Goal: Use online tool/utility: Utilize a website feature to perform a specific function

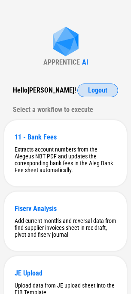
click at [94, 92] on span "Logout" at bounding box center [97, 90] width 19 height 7
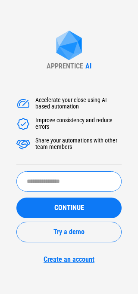
click at [53, 171] on input "text" at bounding box center [68, 181] width 105 height 20
type input "*****"
click at [16, 197] on button "CONTINUE" at bounding box center [68, 207] width 105 height 21
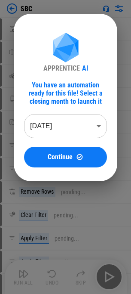
click at [63, 131] on body "SBC Import Sheet pending... Rename Sheet pending... Add Sheet pending... Copy p…" at bounding box center [65, 147] width 131 height 294
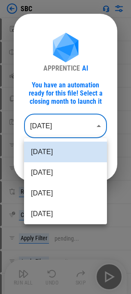
click at [55, 172] on li "Jul 2025" at bounding box center [65, 172] width 83 height 21
type input "********"
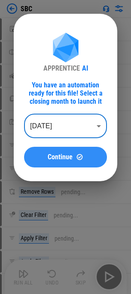
click at [55, 166] on button "Continue" at bounding box center [65, 157] width 83 height 21
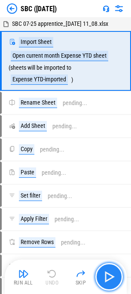
click at [104, 276] on img "button" at bounding box center [109, 277] width 14 height 14
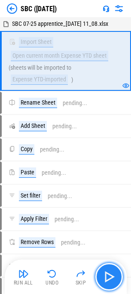
click at [115, 275] on img "button" at bounding box center [109, 277] width 14 height 14
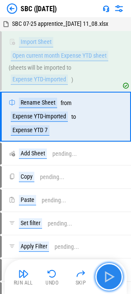
click at [115, 275] on img "button" at bounding box center [109, 277] width 14 height 14
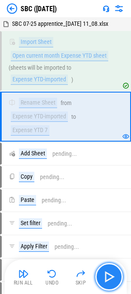
click at [115, 275] on img "button" at bounding box center [109, 277] width 14 height 14
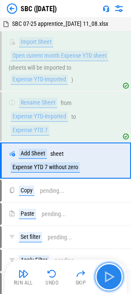
click at [115, 275] on img "button" at bounding box center [109, 277] width 14 height 14
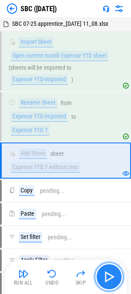
click at [115, 275] on img "button" at bounding box center [109, 277] width 14 height 14
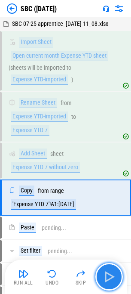
click at [115, 275] on img "button" at bounding box center [109, 277] width 14 height 14
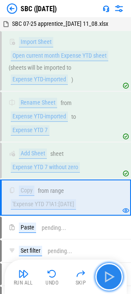
click at [107, 271] on img "button" at bounding box center [109, 277] width 14 height 14
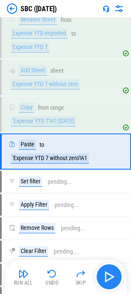
scroll to position [88, 0]
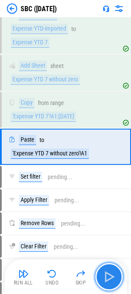
click at [107, 271] on img "button" at bounding box center [109, 277] width 14 height 14
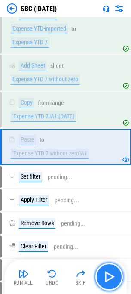
click at [107, 271] on img "button" at bounding box center [109, 277] width 14 height 14
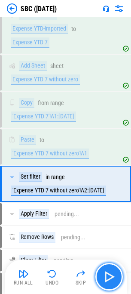
click at [107, 270] on img "button" at bounding box center [109, 277] width 14 height 14
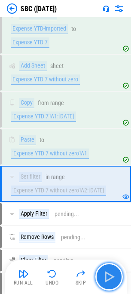
click at [107, 270] on img "button" at bounding box center [109, 277] width 14 height 14
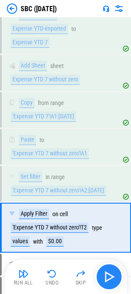
scroll to position [169, 0]
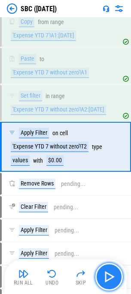
click at [107, 270] on img "button" at bounding box center [109, 277] width 14 height 14
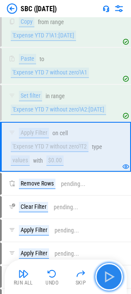
click at [107, 270] on img "button" at bounding box center [109, 277] width 14 height 14
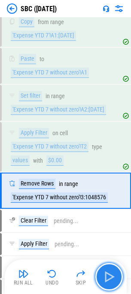
click at [107, 270] on img "button" at bounding box center [109, 277] width 14 height 14
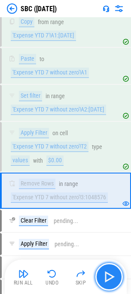
click at [118, 280] on button "button" at bounding box center [109, 277] width 28 height 28
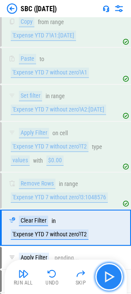
click at [117, 280] on button "button" at bounding box center [109, 277] width 28 height 28
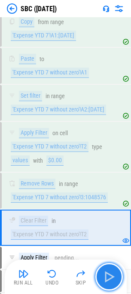
click at [117, 280] on button "button" at bounding box center [109, 277] width 28 height 28
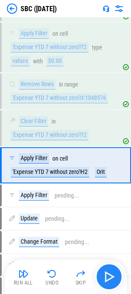
scroll to position [286, 0]
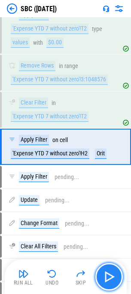
click at [117, 280] on button "button" at bounding box center [109, 277] width 28 height 28
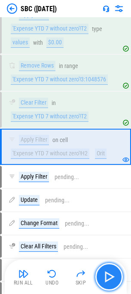
click at [117, 280] on button "button" at bounding box center [109, 277] width 28 height 28
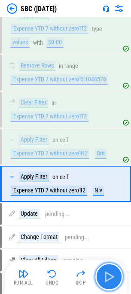
click at [117, 280] on button "button" at bounding box center [109, 277] width 28 height 28
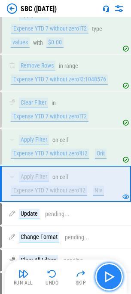
click at [117, 280] on button "button" at bounding box center [109, 277] width 28 height 28
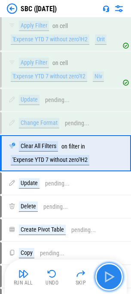
click at [117, 280] on button "button" at bounding box center [109, 277] width 28 height 28
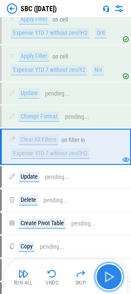
click at [117, 280] on button "button" at bounding box center [109, 277] width 28 height 28
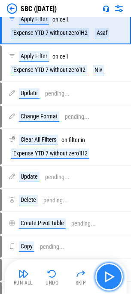
click at [117, 280] on button "button" at bounding box center [109, 277] width 28 height 28
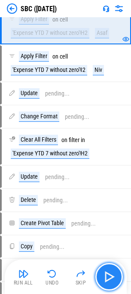
click at [117, 280] on button "button" at bounding box center [109, 277] width 28 height 28
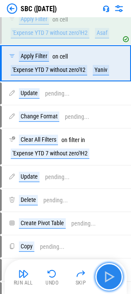
click at [117, 280] on button "button" at bounding box center [109, 277] width 28 height 28
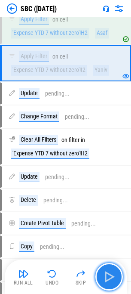
click at [117, 280] on button "button" at bounding box center [109, 277] width 28 height 28
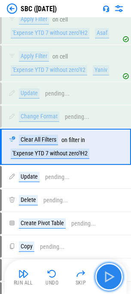
click at [117, 280] on button "button" at bounding box center [109, 277] width 28 height 28
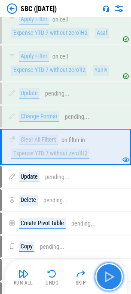
click at [117, 280] on button "button" at bounding box center [109, 277] width 28 height 28
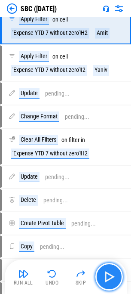
click at [117, 280] on button "button" at bounding box center [109, 277] width 28 height 28
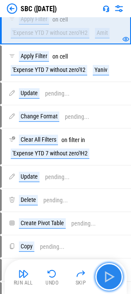
click at [117, 280] on button "button" at bounding box center [109, 277] width 28 height 28
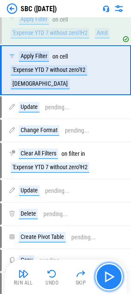
click at [117, 280] on button "button" at bounding box center [109, 277] width 28 height 28
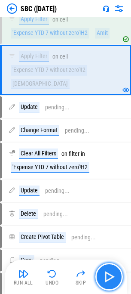
click at [117, 280] on button "button" at bounding box center [109, 277] width 28 height 28
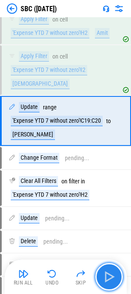
click at [117, 280] on button "button" at bounding box center [109, 277] width 28 height 28
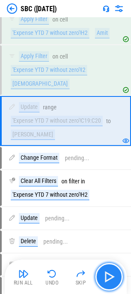
click at [117, 280] on button "button" at bounding box center [109, 277] width 28 height 28
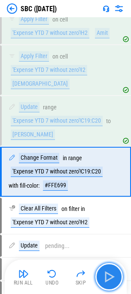
click at [117, 280] on button "button" at bounding box center [109, 277] width 28 height 28
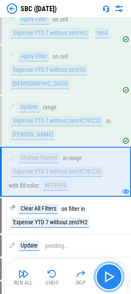
click at [117, 280] on button "button" at bounding box center [109, 277] width 28 height 28
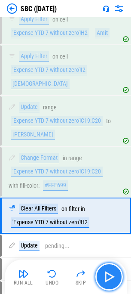
click at [117, 280] on button "button" at bounding box center [109, 277] width 28 height 28
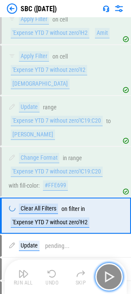
click at [117, 280] on button "button" at bounding box center [109, 277] width 28 height 28
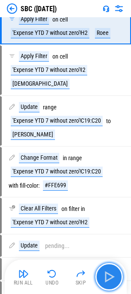
click at [117, 280] on button "button" at bounding box center [109, 277] width 28 height 28
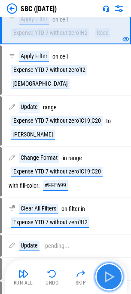
click at [117, 280] on button "button" at bounding box center [109, 277] width 28 height 28
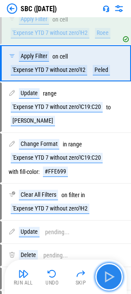
click at [117, 280] on button "button" at bounding box center [109, 277] width 28 height 28
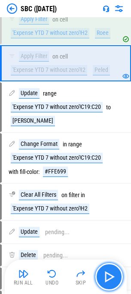
click at [117, 277] on button "button" at bounding box center [109, 277] width 28 height 28
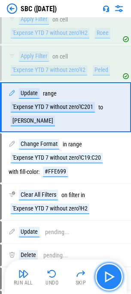
click at [117, 277] on button "button" at bounding box center [109, 277] width 28 height 28
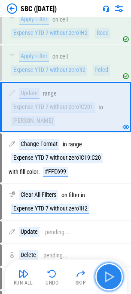
click at [117, 277] on button "button" at bounding box center [109, 277] width 28 height 28
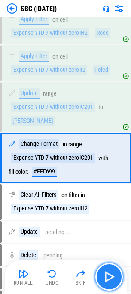
click at [115, 277] on img "button" at bounding box center [109, 277] width 14 height 14
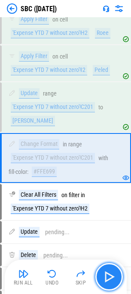
click at [115, 277] on img "button" at bounding box center [109, 277] width 14 height 14
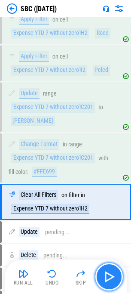
click at [115, 277] on img "button" at bounding box center [109, 277] width 14 height 14
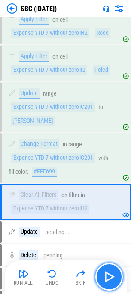
click at [115, 277] on img "button" at bounding box center [109, 277] width 14 height 14
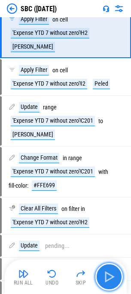
click at [115, 277] on img "button" at bounding box center [109, 277] width 14 height 14
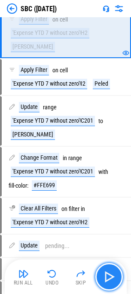
click at [115, 277] on img "button" at bounding box center [109, 277] width 14 height 14
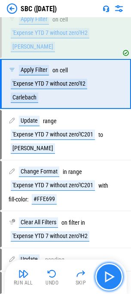
click at [115, 277] on img "button" at bounding box center [109, 277] width 14 height 14
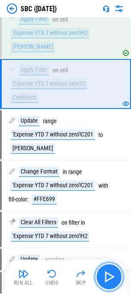
click at [115, 277] on img "button" at bounding box center [109, 277] width 14 height 14
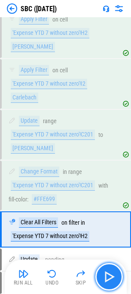
click at [115, 277] on img "button" at bounding box center [109, 277] width 14 height 14
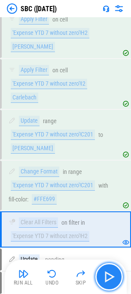
click at [115, 277] on img "button" at bounding box center [109, 277] width 14 height 14
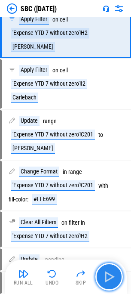
click at [115, 277] on img "button" at bounding box center [109, 277] width 14 height 14
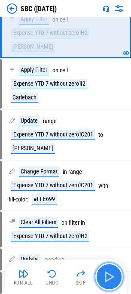
click at [115, 277] on img "button" at bounding box center [109, 277] width 14 height 14
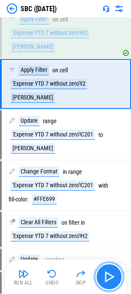
click at [115, 277] on img "button" at bounding box center [109, 277] width 14 height 14
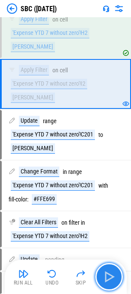
click at [115, 277] on img "button" at bounding box center [109, 277] width 14 height 14
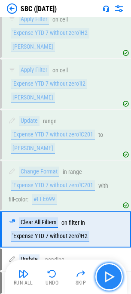
click at [115, 277] on img "button" at bounding box center [109, 277] width 14 height 14
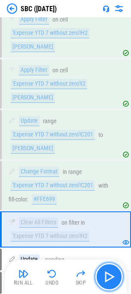
click at [115, 277] on img "button" at bounding box center [109, 277] width 14 height 14
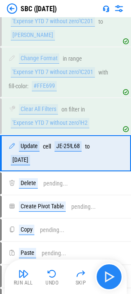
scroll to position [526, 0]
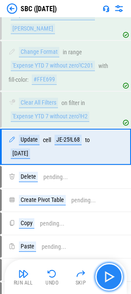
click at [115, 277] on img "button" at bounding box center [109, 277] width 14 height 14
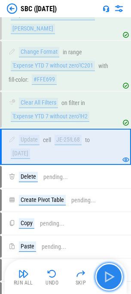
click at [114, 272] on img "button" at bounding box center [109, 277] width 14 height 14
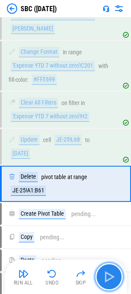
click at [114, 272] on img "button" at bounding box center [109, 277] width 14 height 14
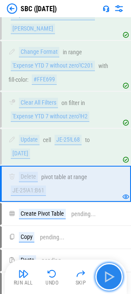
click at [114, 272] on img "button" at bounding box center [109, 277] width 14 height 14
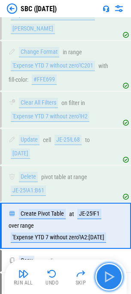
click at [114, 272] on img "button" at bounding box center [109, 277] width 14 height 14
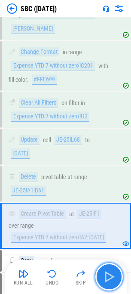
click at [110, 278] on img "button" at bounding box center [109, 277] width 14 height 14
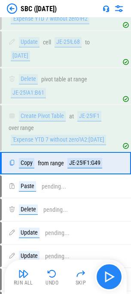
scroll to position [640, 0]
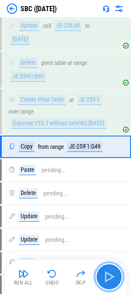
click at [110, 277] on img "button" at bounding box center [109, 277] width 14 height 14
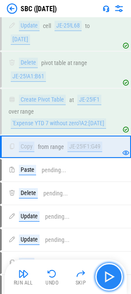
click at [110, 277] on img "button" at bounding box center [109, 277] width 14 height 14
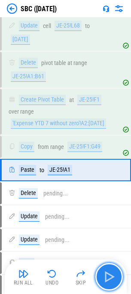
click at [110, 277] on img "button" at bounding box center [109, 277] width 14 height 14
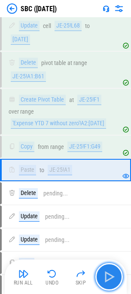
click at [110, 277] on img "button" at bounding box center [109, 277] width 14 height 14
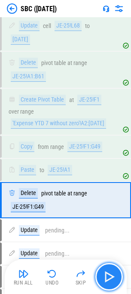
click at [110, 277] on img "button" at bounding box center [109, 277] width 14 height 14
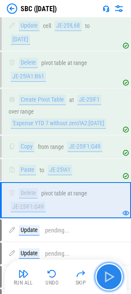
click at [110, 277] on img "button" at bounding box center [109, 277] width 14 height 14
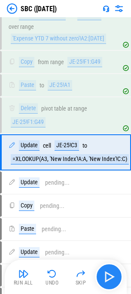
scroll to position [731, 0]
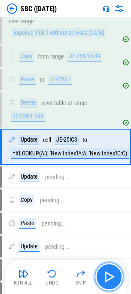
click at [110, 277] on img "button" at bounding box center [109, 277] width 14 height 14
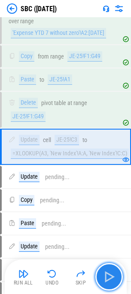
click at [110, 277] on img "button" at bounding box center [109, 277] width 14 height 14
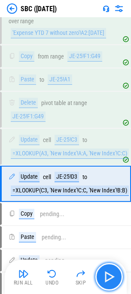
click at [110, 277] on img "button" at bounding box center [109, 277] width 14 height 14
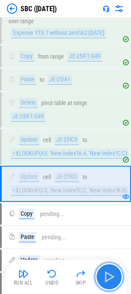
click at [110, 277] on img "button" at bounding box center [109, 277] width 14 height 14
click at [110, 277] on div "Run All Undo Skip" at bounding box center [67, 277] width 114 height 28
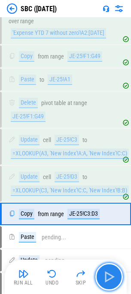
click at [110, 277] on img "button" at bounding box center [109, 277] width 14 height 14
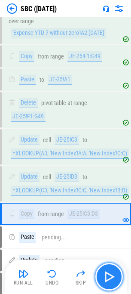
click at [110, 270] on img "button" at bounding box center [109, 277] width 14 height 14
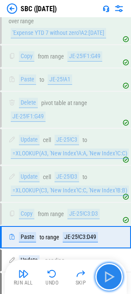
click at [110, 270] on img "button" at bounding box center [109, 277] width 14 height 14
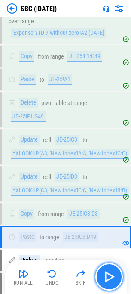
click at [112, 280] on img "button" at bounding box center [109, 277] width 14 height 14
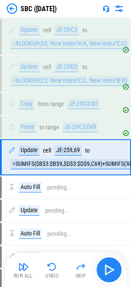
scroll to position [854, 0]
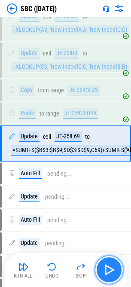
click at [104, 266] on img "button" at bounding box center [109, 270] width 14 height 14
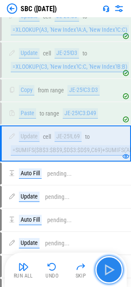
click at [104, 266] on img "button" at bounding box center [109, 270] width 14 height 14
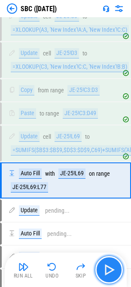
click at [104, 266] on img "button" at bounding box center [109, 270] width 14 height 14
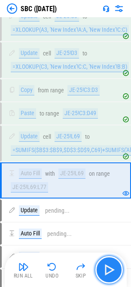
click at [104, 266] on img "button" at bounding box center [109, 270] width 14 height 14
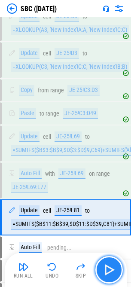
click at [104, 266] on img "button" at bounding box center [109, 270] width 14 height 14
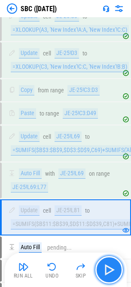
click at [104, 266] on img "button" at bounding box center [109, 270] width 14 height 14
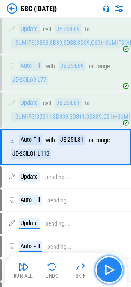
click at [104, 266] on img "button" at bounding box center [109, 270] width 14 height 14
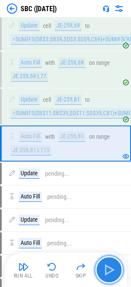
click at [104, 266] on img "button" at bounding box center [109, 270] width 14 height 14
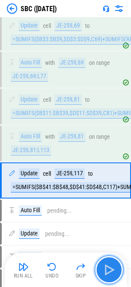
click at [104, 266] on img "button" at bounding box center [109, 270] width 14 height 14
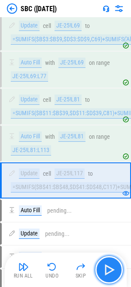
click at [104, 266] on img "button" at bounding box center [109, 270] width 14 height 14
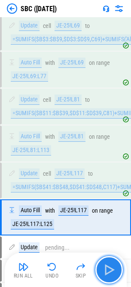
click at [104, 266] on img "button" at bounding box center [109, 270] width 14 height 14
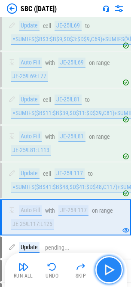
click at [111, 273] on img "button" at bounding box center [109, 270] width 14 height 14
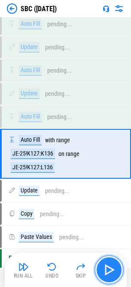
scroll to position [1222, 0]
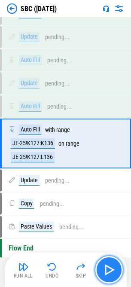
click at [111, 273] on img "button" at bounding box center [109, 270] width 14 height 14
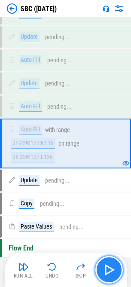
click at [111, 273] on img "button" at bounding box center [109, 270] width 14 height 14
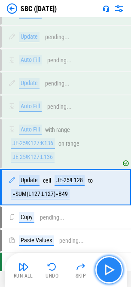
click at [111, 273] on img "button" at bounding box center [109, 270] width 14 height 14
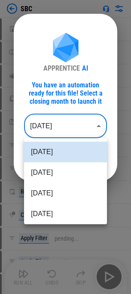
click at [68, 126] on body "SBC Import Sheet pending... Rename Sheet pending... Add Sheet pending... Copy p…" at bounding box center [65, 147] width 131 height 294
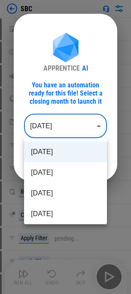
click at [55, 165] on li "[DATE]" at bounding box center [65, 172] width 83 height 21
type input "********"
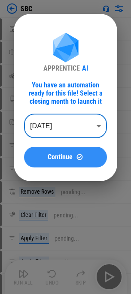
click at [83, 164] on button "Continue" at bounding box center [65, 157] width 83 height 21
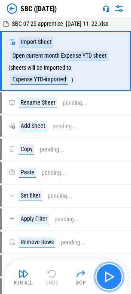
click at [108, 275] on img "button" at bounding box center [109, 277] width 14 height 14
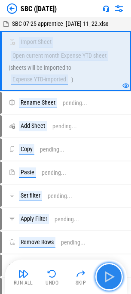
click at [99, 274] on button "button" at bounding box center [109, 277] width 28 height 28
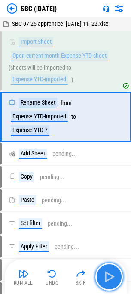
click at [110, 274] on img "button" at bounding box center [109, 277] width 14 height 14
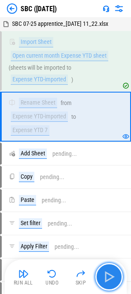
click at [110, 274] on img "button" at bounding box center [109, 277] width 14 height 14
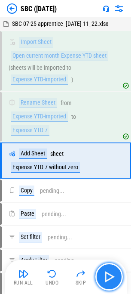
click at [110, 274] on img "button" at bounding box center [109, 277] width 14 height 14
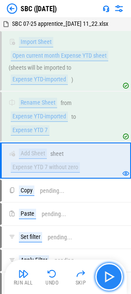
click at [110, 274] on img "button" at bounding box center [109, 277] width 14 height 14
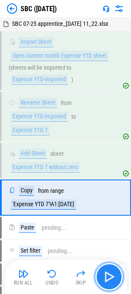
click at [110, 274] on img "button" at bounding box center [109, 277] width 14 height 14
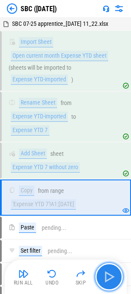
click at [111, 274] on img "button" at bounding box center [109, 277] width 14 height 14
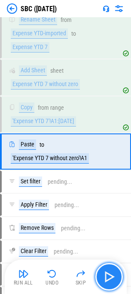
scroll to position [88, 0]
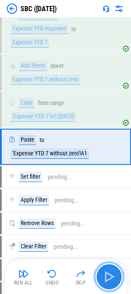
click at [111, 274] on img "button" at bounding box center [109, 277] width 14 height 14
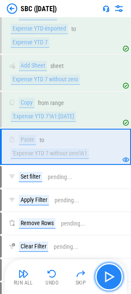
click at [111, 274] on img "button" at bounding box center [109, 277] width 14 height 14
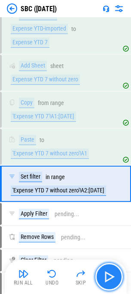
click at [111, 274] on img "button" at bounding box center [109, 277] width 14 height 14
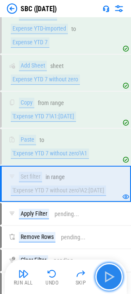
click at [109, 270] on img "button" at bounding box center [109, 277] width 14 height 14
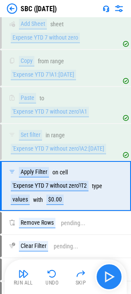
scroll to position [169, 0]
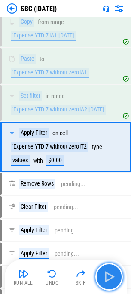
click at [107, 273] on img "button" at bounding box center [109, 277] width 14 height 14
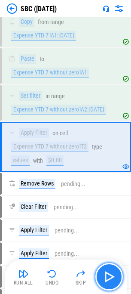
click at [107, 273] on img "button" at bounding box center [109, 277] width 14 height 14
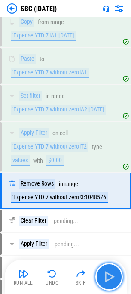
click at [107, 273] on img "button" at bounding box center [109, 277] width 14 height 14
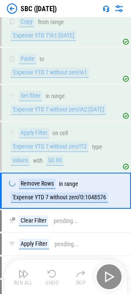
click at [107, 273] on div "Run All Undo Skip" at bounding box center [67, 277] width 114 height 28
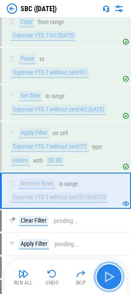
click at [103, 271] on img "button" at bounding box center [109, 277] width 14 height 14
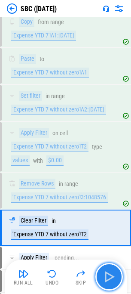
click at [103, 271] on img "button" at bounding box center [109, 277] width 14 height 14
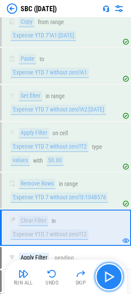
click at [103, 271] on img "button" at bounding box center [109, 277] width 14 height 14
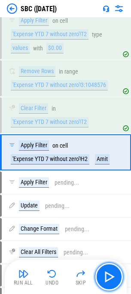
click at [103, 271] on img "button" at bounding box center [109, 277] width 14 height 14
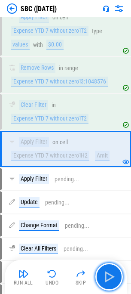
click at [103, 271] on img "button" at bounding box center [109, 277] width 14 height 14
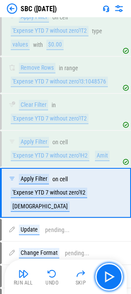
click at [103, 271] on img "button" at bounding box center [109, 277] width 14 height 14
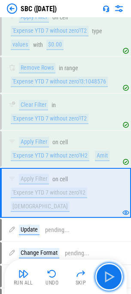
click at [103, 271] on img "button" at bounding box center [109, 277] width 14 height 14
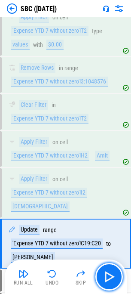
scroll to position [367, 0]
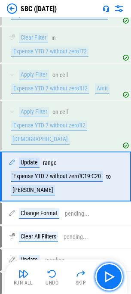
click at [103, 271] on img "button" at bounding box center [109, 277] width 14 height 14
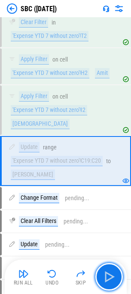
click at [103, 271] on img "button" at bounding box center [109, 277] width 14 height 14
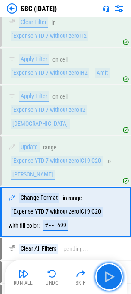
click at [103, 271] on img "button" at bounding box center [109, 277] width 14 height 14
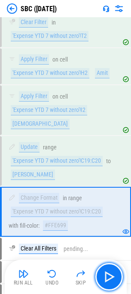
click at [103, 271] on img "button" at bounding box center [109, 277] width 14 height 14
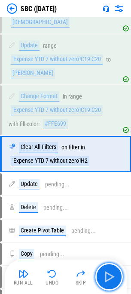
click at [103, 271] on img "button" at bounding box center [109, 277] width 14 height 14
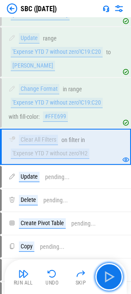
click at [103, 271] on img "button" at bounding box center [109, 277] width 14 height 14
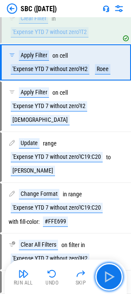
click at [103, 271] on img "button" at bounding box center [109, 277] width 14 height 14
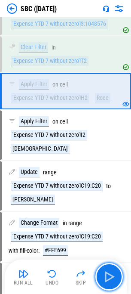
click at [103, 271] on img "button" at bounding box center [109, 277] width 14 height 14
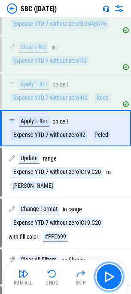
click at [103, 271] on img "button" at bounding box center [109, 277] width 14 height 14
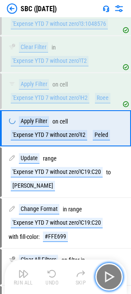
click at [103, 271] on img "button" at bounding box center [109, 277] width 14 height 14
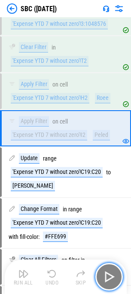
click at [103, 271] on img "button" at bounding box center [109, 277] width 14 height 14
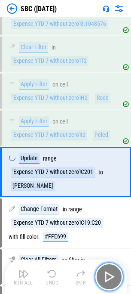
click at [103, 271] on img "button" at bounding box center [109, 277] width 14 height 14
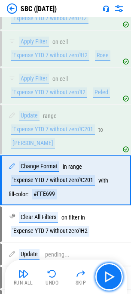
click at [103, 271] on img "button" at bounding box center [109, 277] width 14 height 14
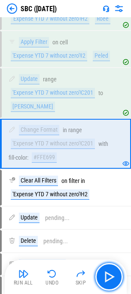
click at [103, 271] on img "button" at bounding box center [109, 277] width 14 height 14
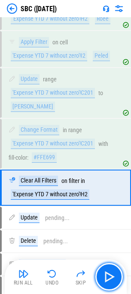
click at [103, 271] on img "button" at bounding box center [109, 277] width 14 height 14
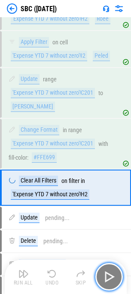
click at [103, 271] on img "button" at bounding box center [109, 277] width 14 height 14
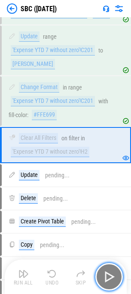
click at [103, 271] on img "button" at bounding box center [109, 277] width 14 height 14
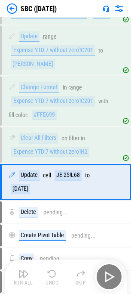
scroll to position [507, 0]
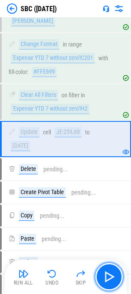
click at [103, 271] on img "button" at bounding box center [109, 277] width 14 height 14
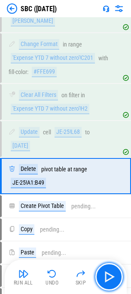
click at [103, 271] on img "button" at bounding box center [109, 277] width 14 height 14
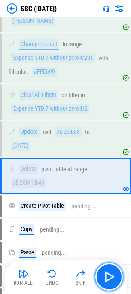
click at [103, 271] on img "button" at bounding box center [109, 277] width 14 height 14
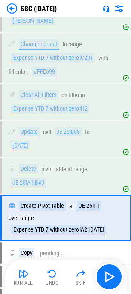
scroll to position [591, 0]
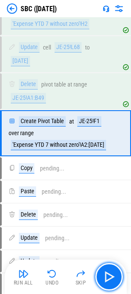
click at [103, 271] on img "button" at bounding box center [109, 277] width 14 height 14
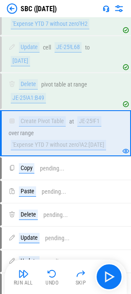
click at [95, 268] on div "Run All Undo Skip" at bounding box center [67, 277] width 114 height 28
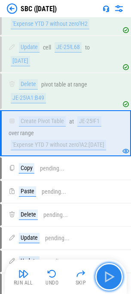
click at [101, 269] on button "button" at bounding box center [109, 277] width 28 height 28
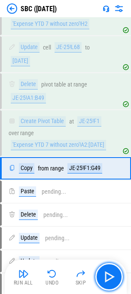
click at [102, 269] on button "button" at bounding box center [109, 277] width 28 height 28
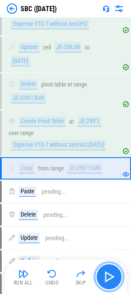
click at [104, 272] on img "button" at bounding box center [109, 277] width 14 height 14
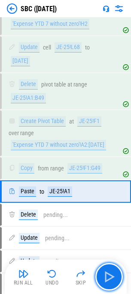
click at [104, 271] on img "button" at bounding box center [109, 277] width 14 height 14
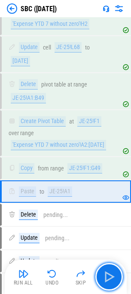
click at [104, 271] on img "button" at bounding box center [109, 277] width 14 height 14
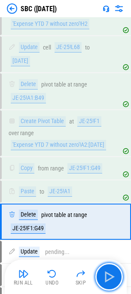
click at [104, 271] on img "button" at bounding box center [109, 277] width 14 height 14
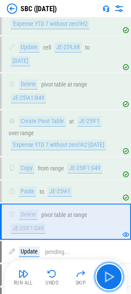
click at [104, 271] on img "button" at bounding box center [109, 277] width 14 height 14
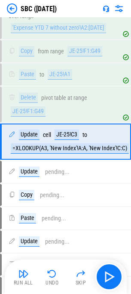
scroll to position [717, 0]
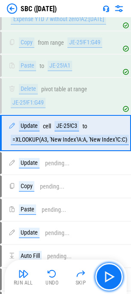
click at [104, 271] on img "button" at bounding box center [109, 277] width 14 height 14
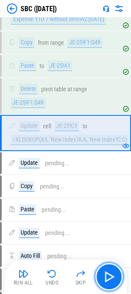
click at [104, 271] on img "button" at bounding box center [109, 277] width 14 height 14
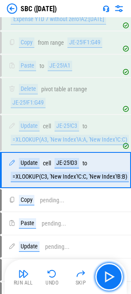
click at [104, 271] on img "button" at bounding box center [109, 277] width 14 height 14
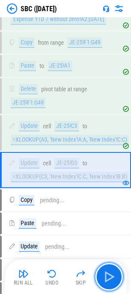
click at [104, 271] on img "button" at bounding box center [109, 277] width 14 height 14
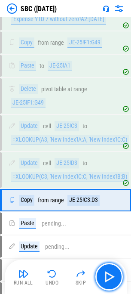
click at [104, 271] on img "button" at bounding box center [109, 277] width 14 height 14
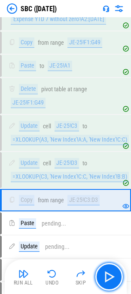
click at [104, 271] on img "button" at bounding box center [109, 277] width 14 height 14
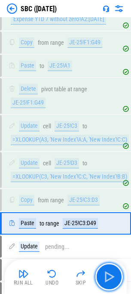
click at [104, 271] on img "button" at bounding box center [109, 277] width 14 height 14
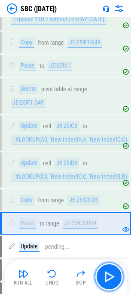
click at [104, 271] on img "button" at bounding box center [109, 277] width 14 height 14
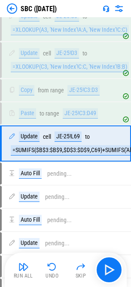
scroll to position [841, 0]
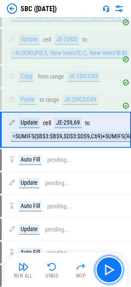
click at [111, 266] on img "button" at bounding box center [109, 270] width 14 height 14
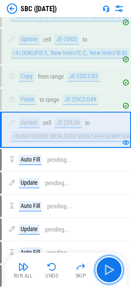
click at [109, 262] on button "button" at bounding box center [109, 270] width 28 height 28
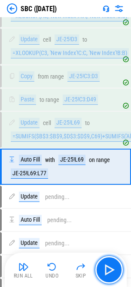
click at [109, 262] on button "button" at bounding box center [109, 270] width 28 height 28
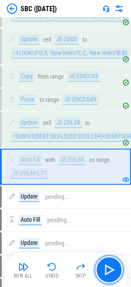
click at [109, 262] on button "button" at bounding box center [109, 270] width 28 height 28
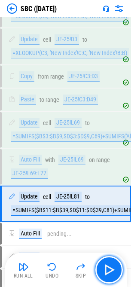
click at [109, 262] on button "button" at bounding box center [109, 270] width 28 height 28
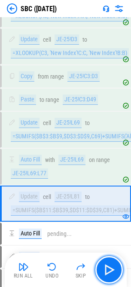
click at [109, 262] on button "button" at bounding box center [109, 270] width 28 height 28
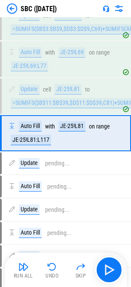
scroll to position [951, 0]
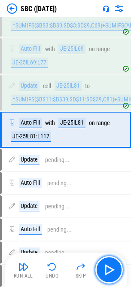
click at [104, 263] on button "button" at bounding box center [109, 270] width 28 height 28
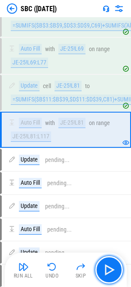
click at [104, 263] on button "button" at bounding box center [109, 270] width 28 height 28
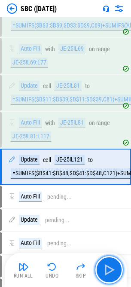
click at [104, 263] on button "button" at bounding box center [109, 270] width 28 height 28
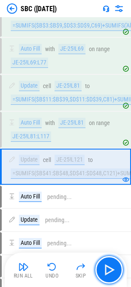
click at [112, 268] on img "button" at bounding box center [109, 270] width 14 height 14
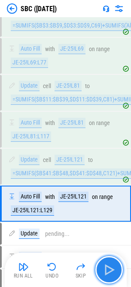
click at [112, 267] on img "button" at bounding box center [109, 270] width 14 height 14
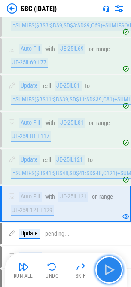
click at [112, 267] on img "button" at bounding box center [109, 270] width 14 height 14
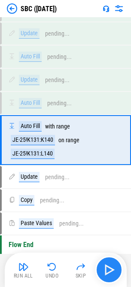
scroll to position [1209, 0]
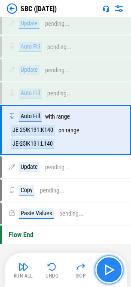
click at [112, 267] on img "button" at bounding box center [109, 270] width 14 height 14
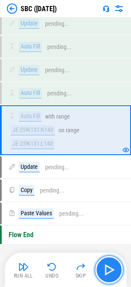
click at [112, 267] on img "button" at bounding box center [109, 270] width 14 height 14
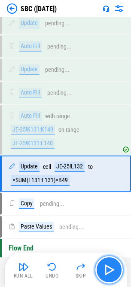
click at [112, 267] on img "button" at bounding box center [109, 270] width 14 height 14
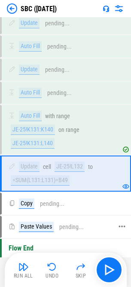
scroll to position [1236, 0]
